Goal: Information Seeking & Learning: Learn about a topic

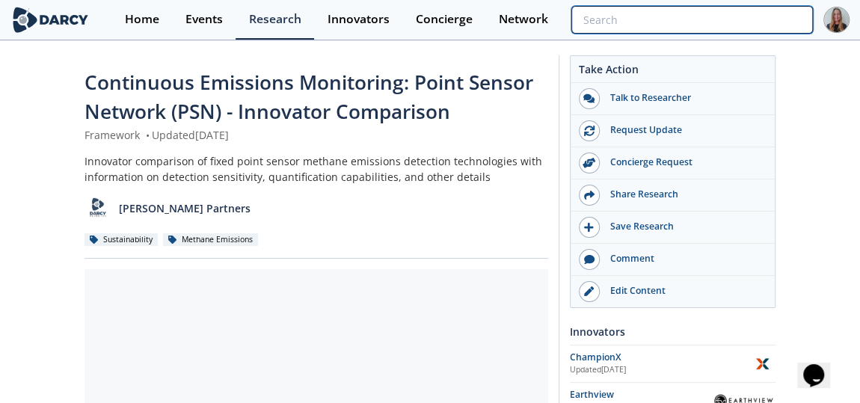
click at [713, 15] on input "search" at bounding box center [693, 20] width 242 height 28
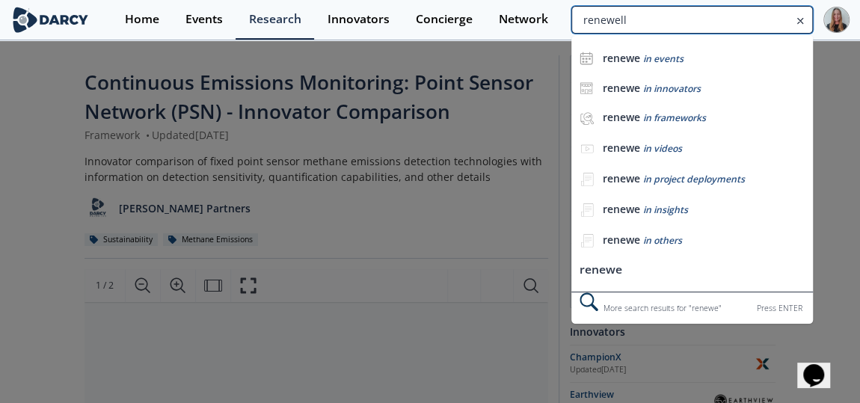
type input "renewell"
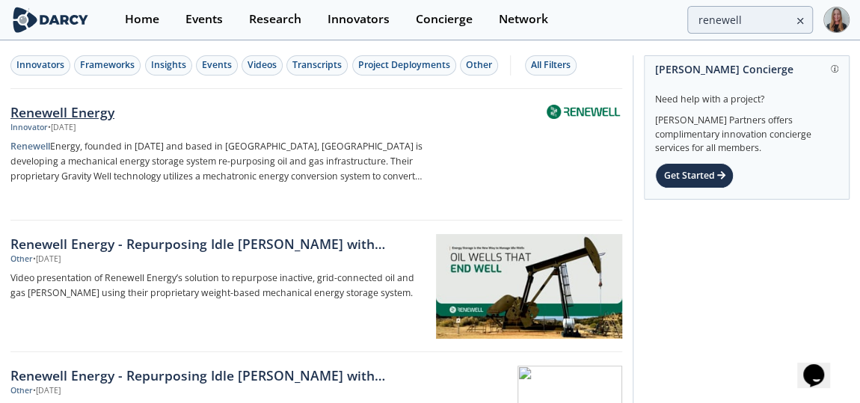
click at [76, 114] on div "Renewell Energy" at bounding box center [216, 112] width 413 height 19
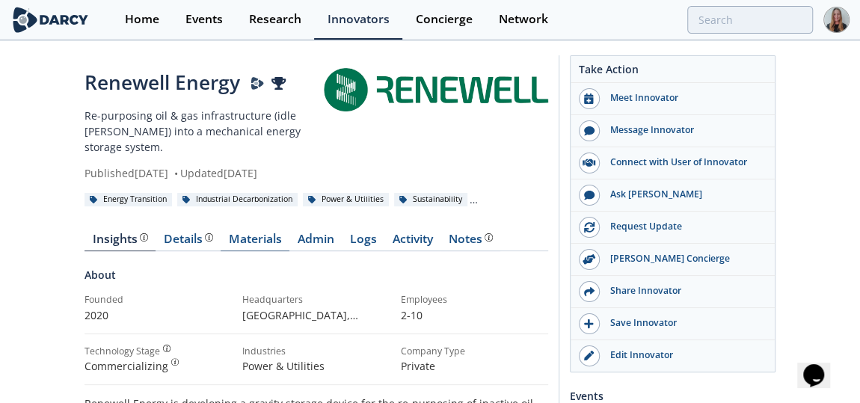
click at [236, 249] on link "Materials" at bounding box center [255, 242] width 69 height 18
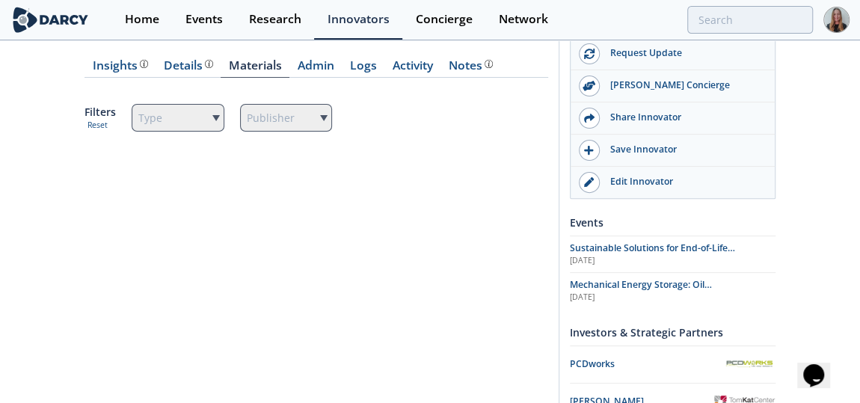
scroll to position [172, 0]
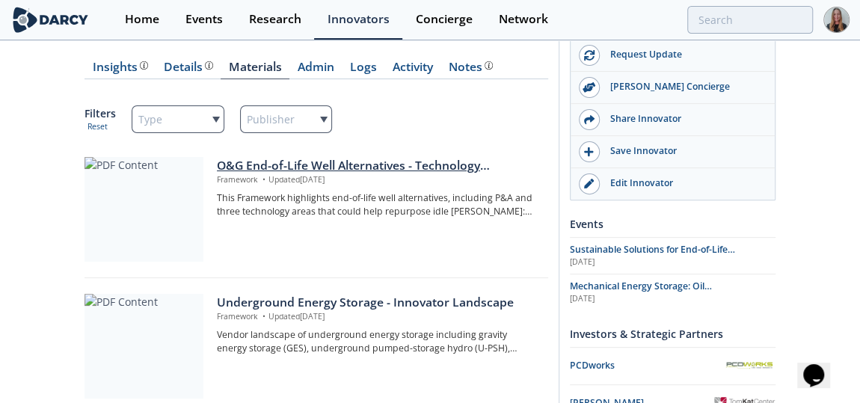
click at [319, 165] on div "O&G End-of-Life Well Alternatives - Technology Landscape" at bounding box center [377, 166] width 321 height 18
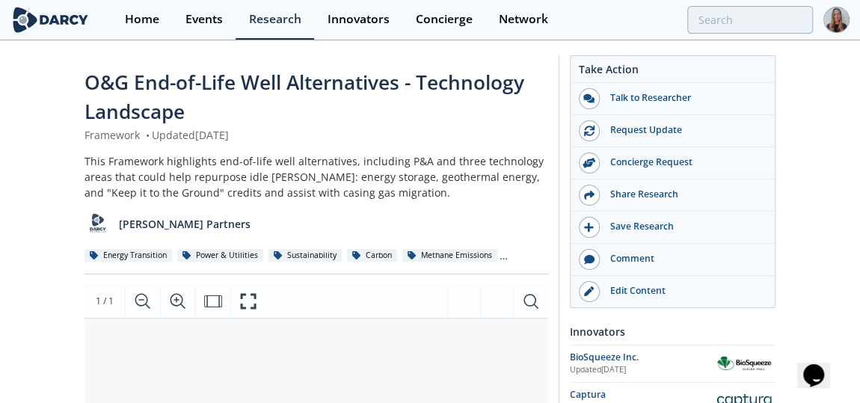
click at [391, 106] on div "O&G End-of-Life Well Alternatives - Technology Landscape" at bounding box center [317, 97] width 464 height 59
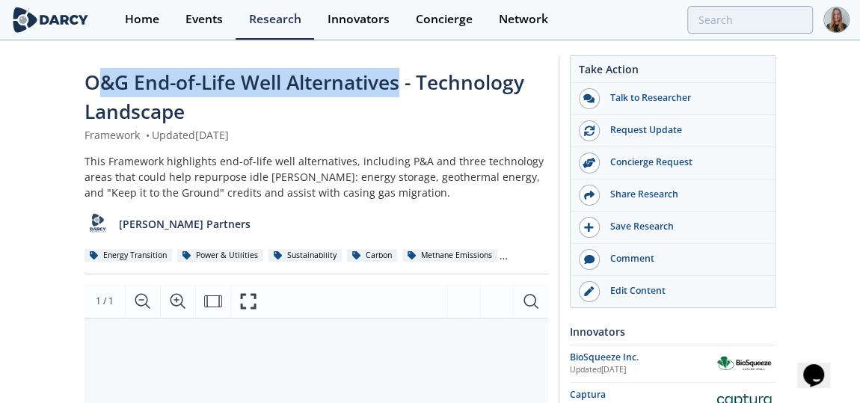
drag, startPoint x: 397, startPoint y: 85, endPoint x: 96, endPoint y: 82, distance: 300.8
click at [96, 82] on span "O&G End-of-Life Well Alternatives - Technology Landscape" at bounding box center [305, 97] width 440 height 56
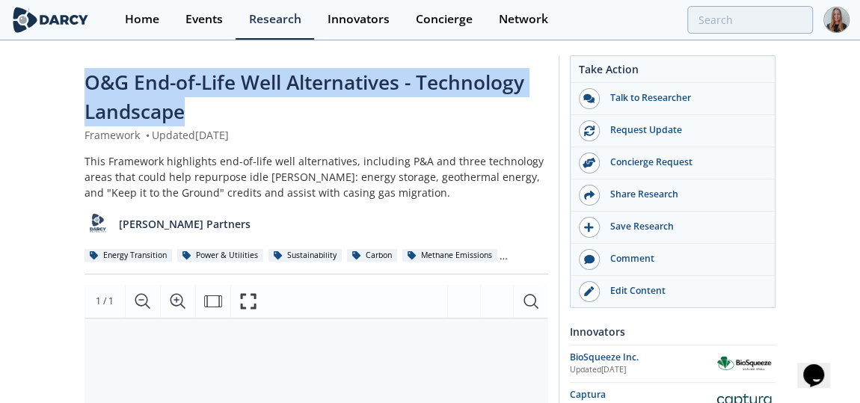
drag, startPoint x: 91, startPoint y: 82, endPoint x: 183, endPoint y: 118, distance: 98.4
click at [183, 118] on span "O&G End-of-Life Well Alternatives - Technology Landscape" at bounding box center [305, 97] width 440 height 56
copy span "O&G End-of-Life Well Alternatives - Technology Landscape"
